Goal: Task Accomplishment & Management: Manage account settings

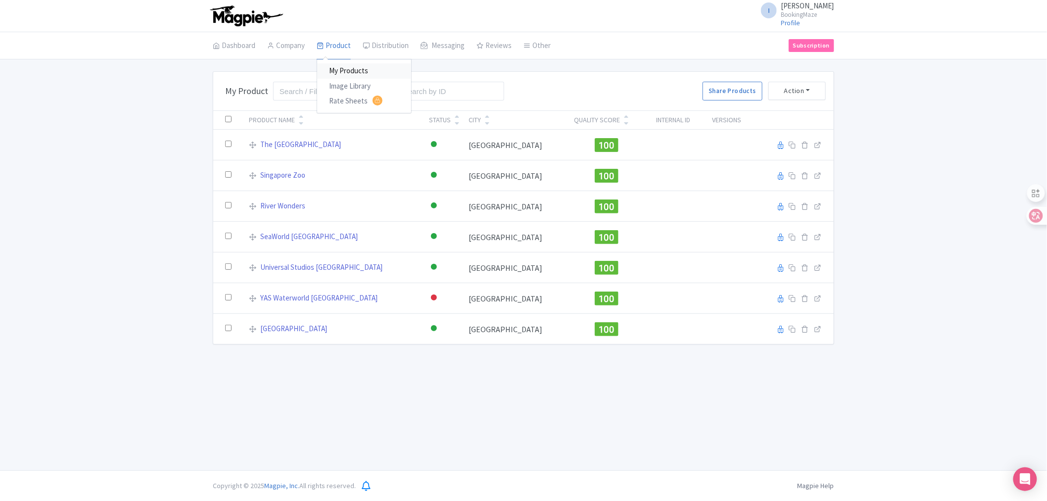
click at [358, 67] on link "My Products" at bounding box center [364, 70] width 94 height 15
click at [237, 45] on link "Dashboard" at bounding box center [234, 46] width 43 height 28
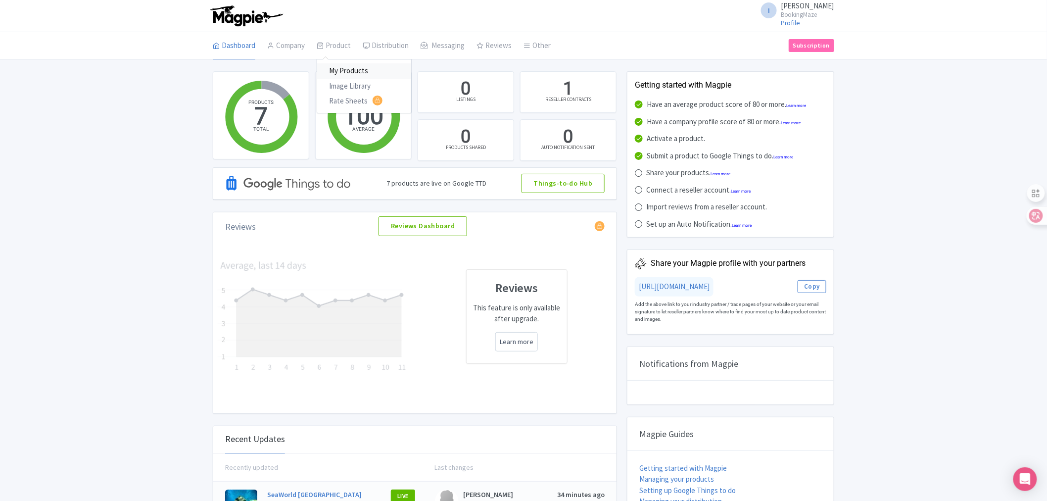
click at [347, 71] on link "My Products" at bounding box center [364, 70] width 94 height 15
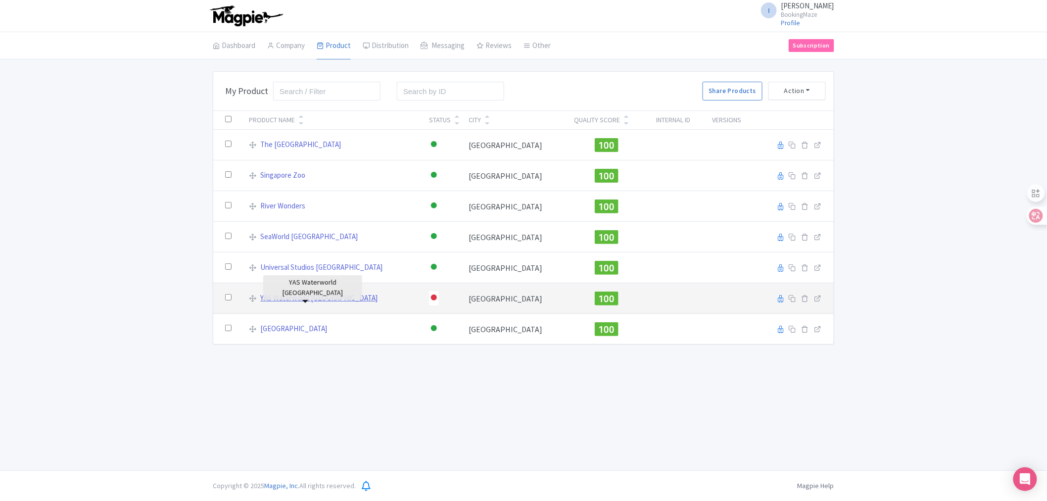
click at [281, 298] on link "YAS Waterworld [GEOGRAPHIC_DATA]" at bounding box center [319, 297] width 117 height 11
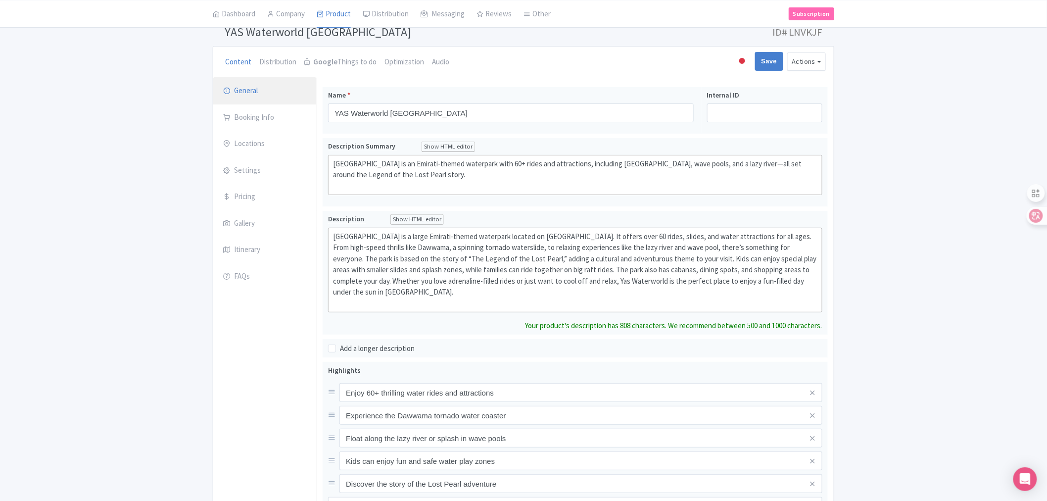
scroll to position [50, 0]
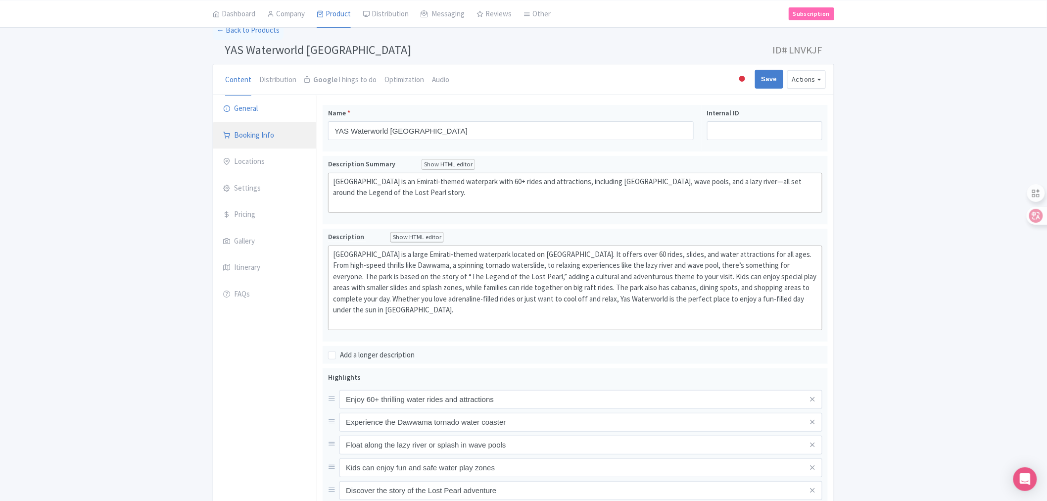
click at [260, 128] on link "Booking Info" at bounding box center [264, 136] width 103 height 28
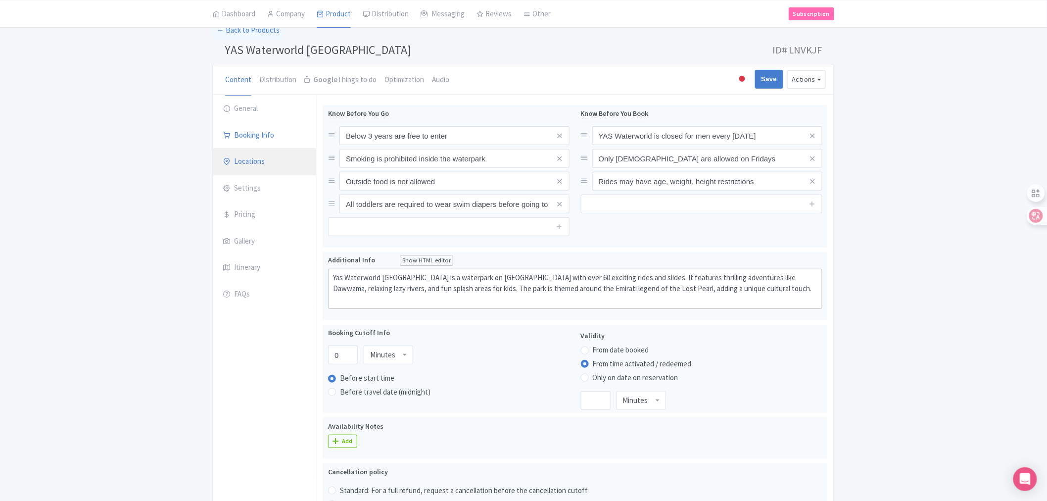
click at [246, 153] on link "Locations" at bounding box center [264, 162] width 103 height 28
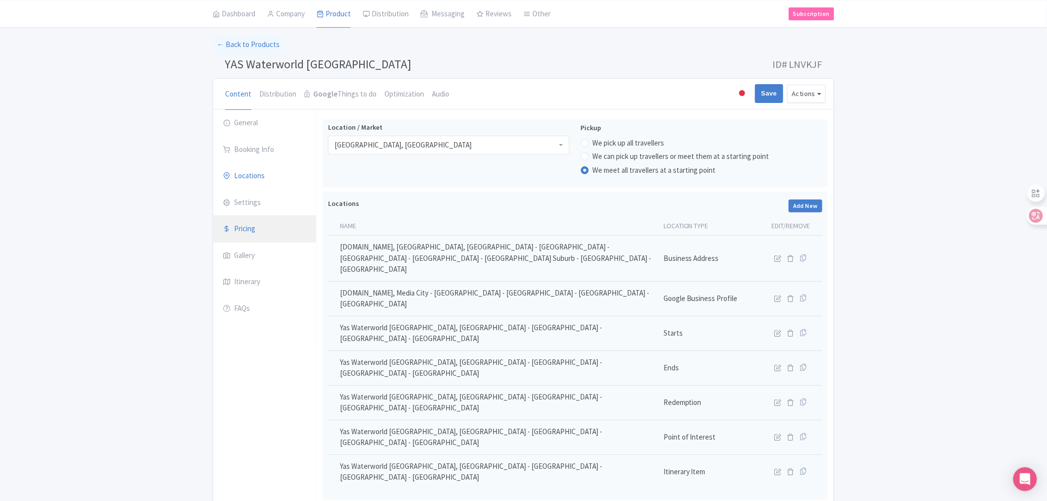
click at [251, 228] on link "Pricing" at bounding box center [264, 229] width 103 height 28
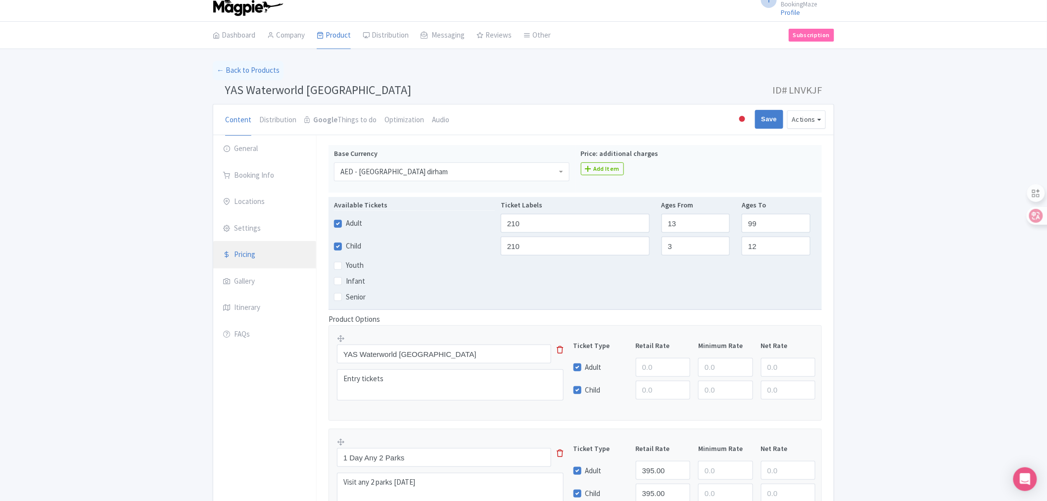
scroll to position [0, 0]
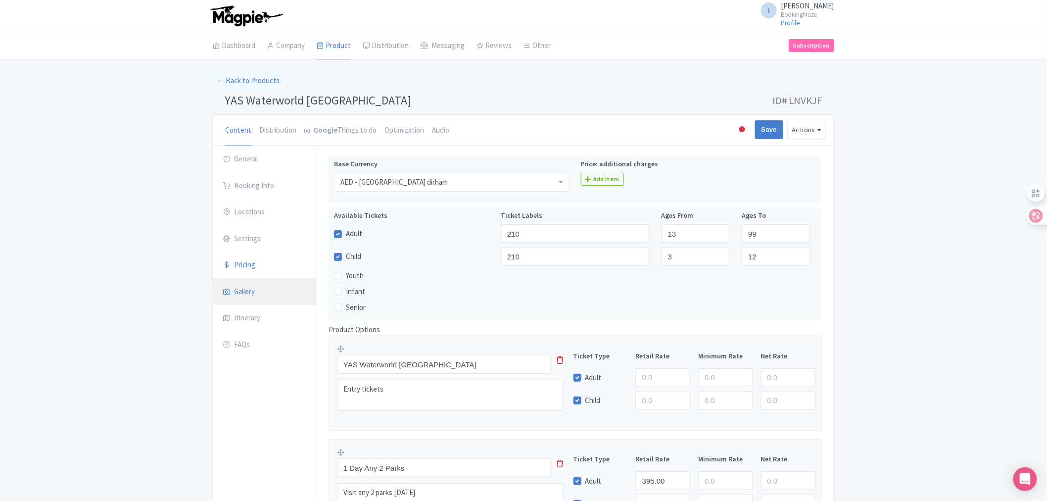
click at [259, 292] on link "Gallery" at bounding box center [264, 292] width 103 height 28
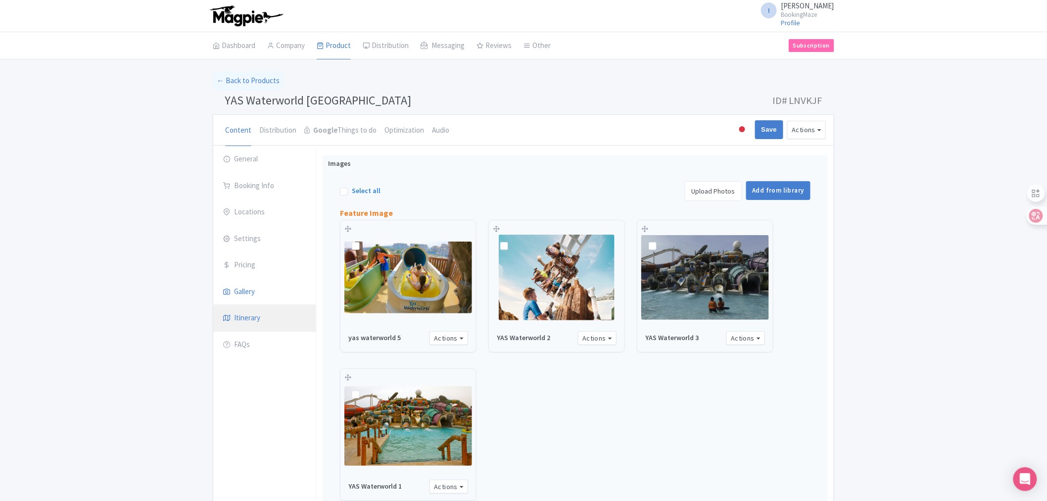
click at [258, 327] on link "Itinerary" at bounding box center [264, 318] width 103 height 28
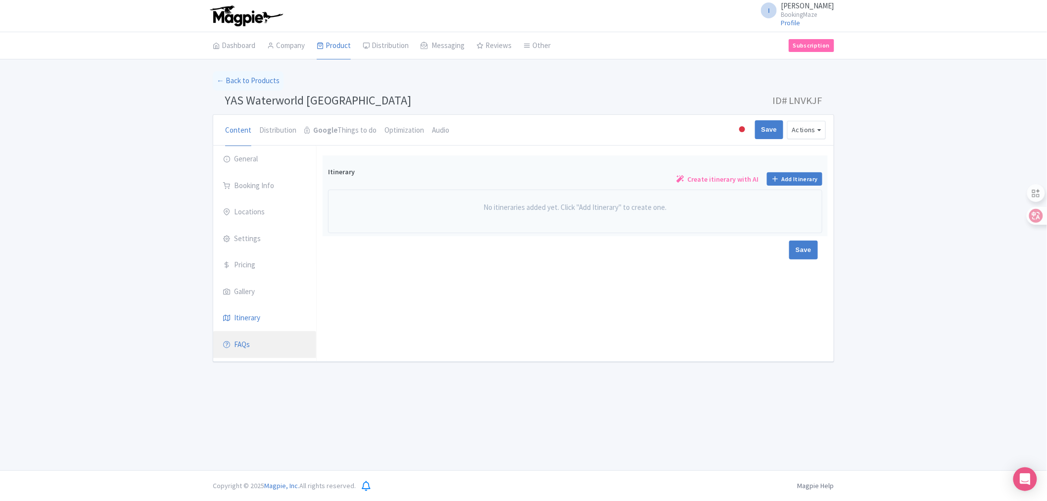
click at [247, 345] on link "FAQs" at bounding box center [264, 345] width 103 height 28
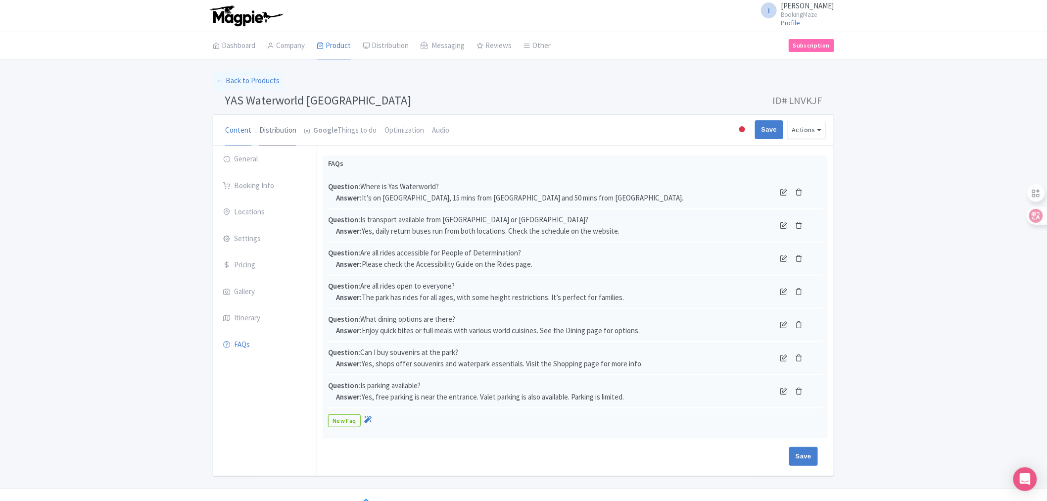
click at [274, 125] on link "Distribution" at bounding box center [277, 131] width 37 height 32
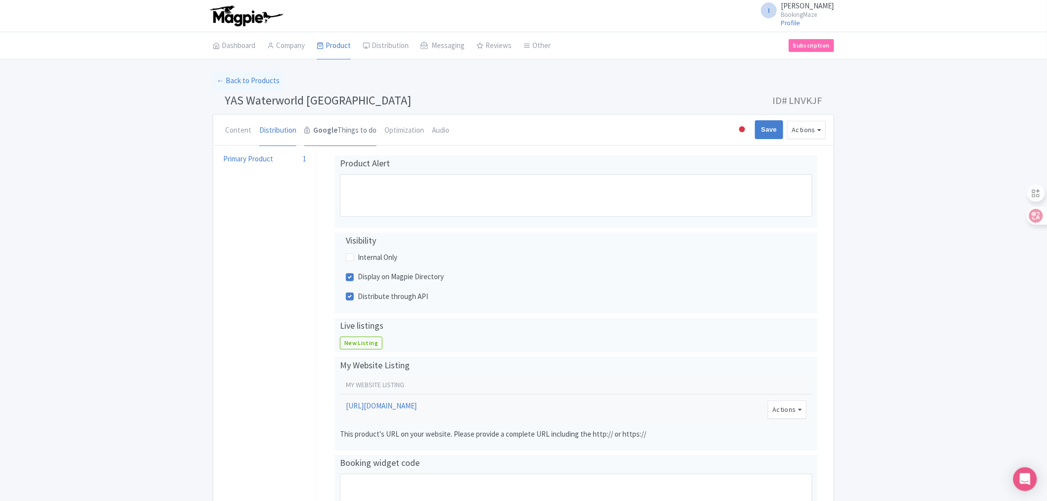
click at [337, 134] on link "Google Things to do" at bounding box center [340, 131] width 72 height 32
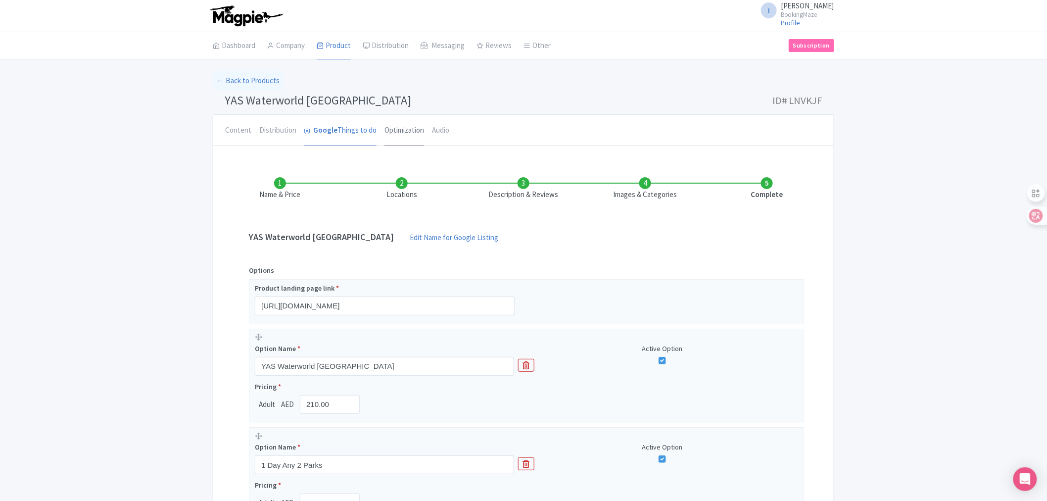
click at [396, 134] on link "Optimization" at bounding box center [404, 131] width 40 height 32
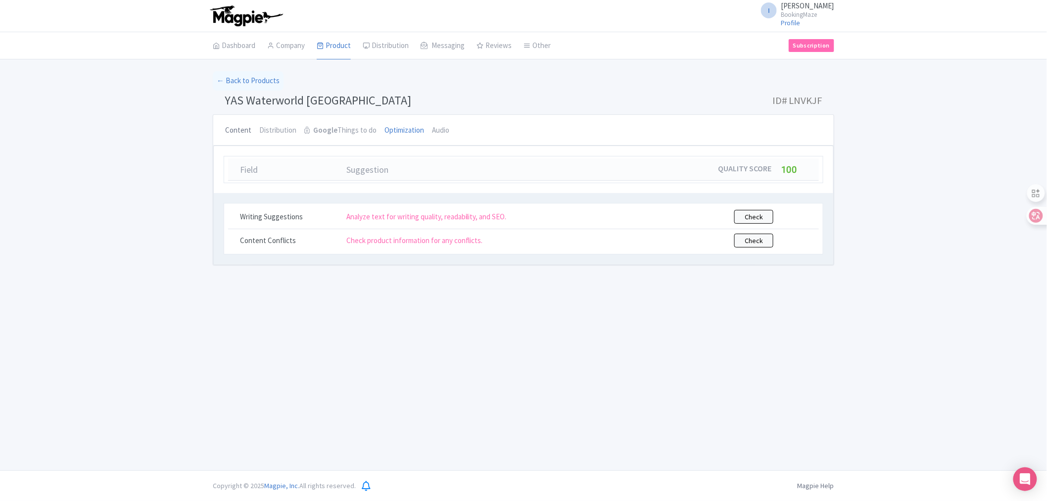
click at [231, 131] on link "Content" at bounding box center [238, 131] width 26 height 32
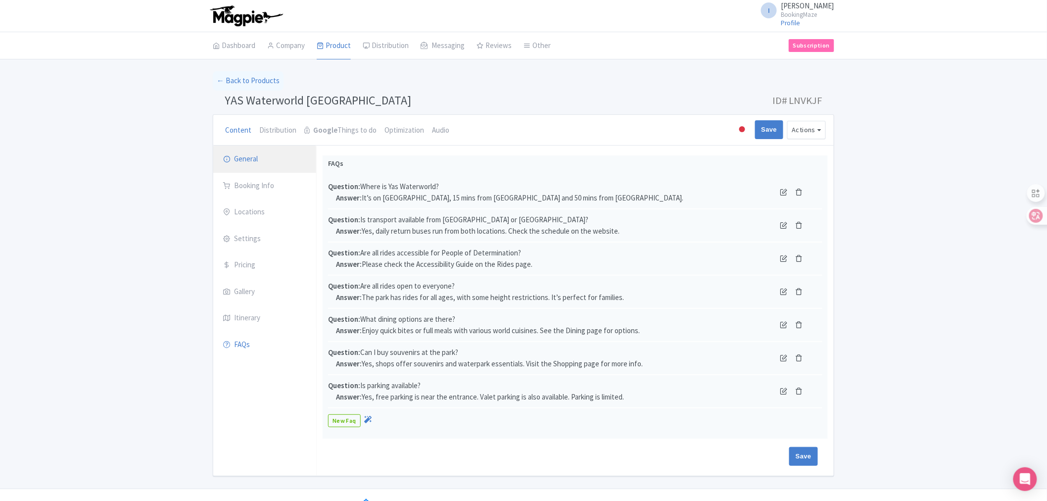
click at [249, 159] on link "General" at bounding box center [264, 159] width 103 height 28
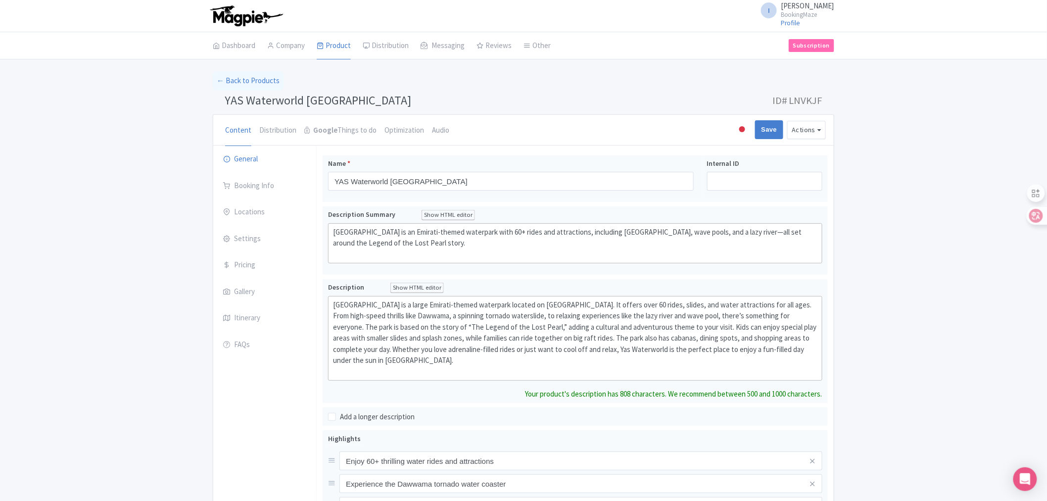
type trix-editor "<div>&nbsp;Yas Waterworld [GEOGRAPHIC_DATA] is a large Emirati-themed waterpark…"
